Goal: Task Accomplishment & Management: Manage account settings

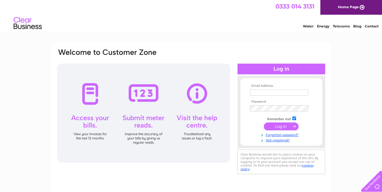
type input "thecontinentalfood@gmail.com"
click at [276, 126] on input "submit" at bounding box center [281, 126] width 35 height 8
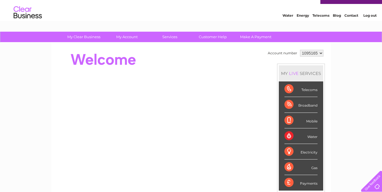
scroll to position [12, 0]
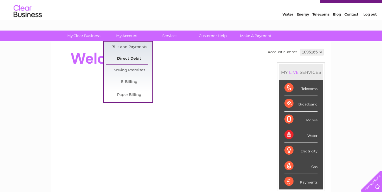
click at [128, 57] on link "Direct Debit" at bounding box center [129, 58] width 47 height 11
